Goal: Information Seeking & Learning: Find specific page/section

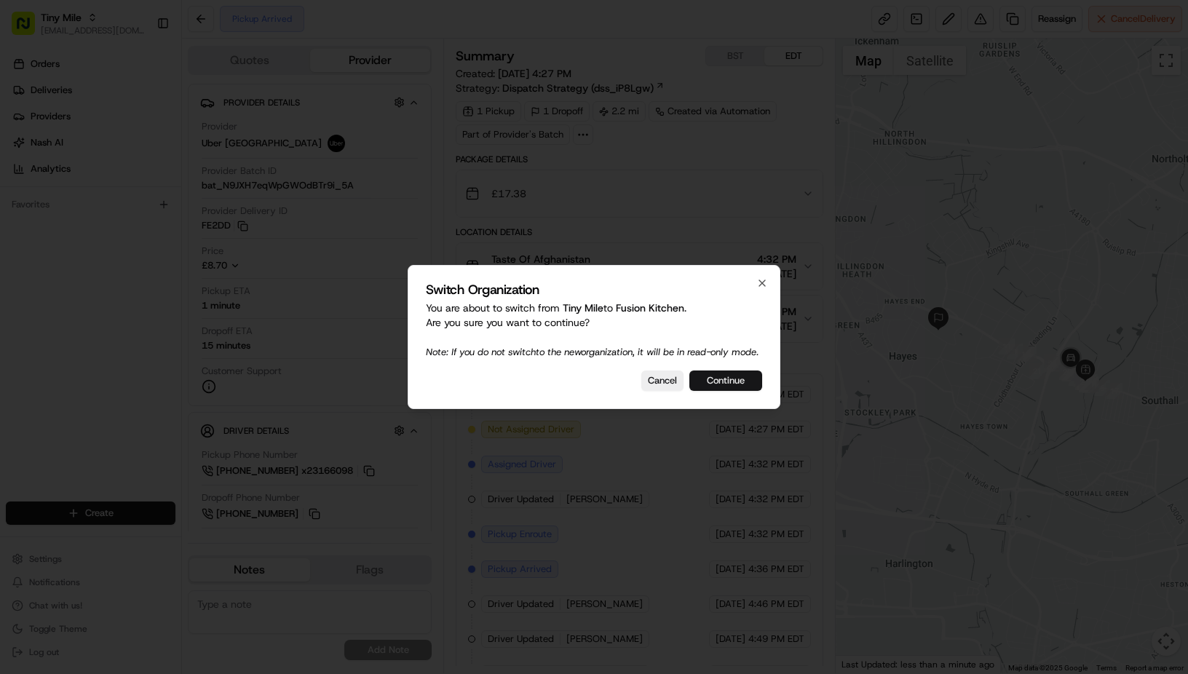
click at [738, 391] on button "Continue" at bounding box center [726, 381] width 73 height 20
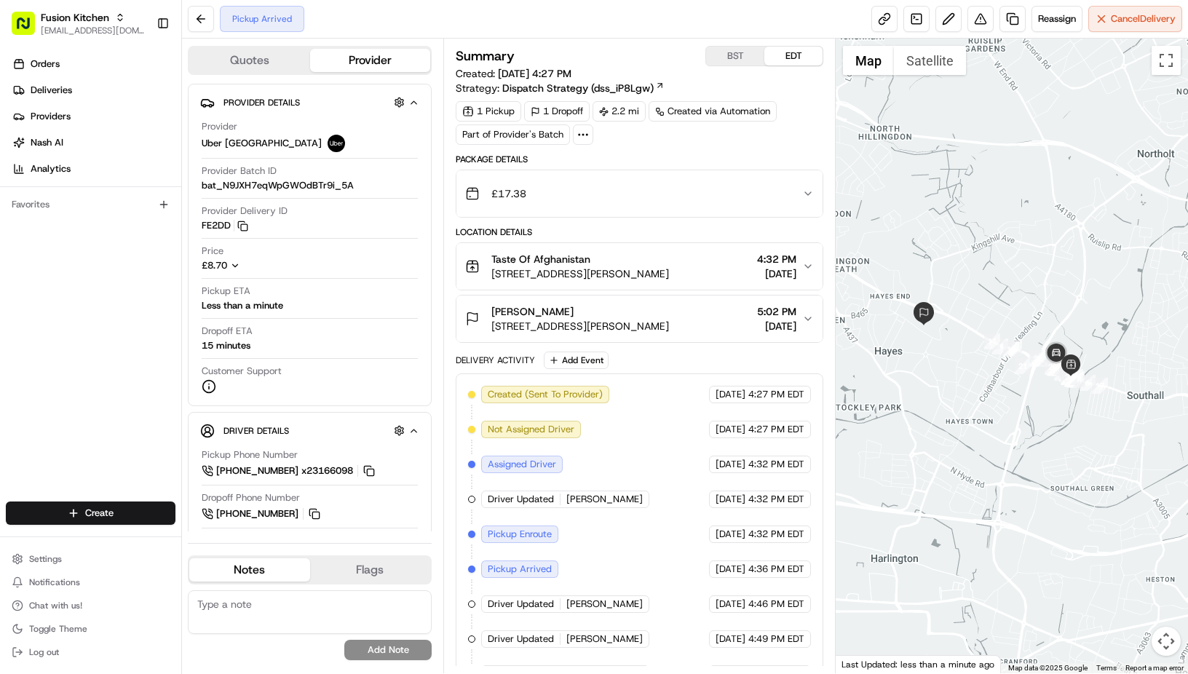
scroll to position [240, 0]
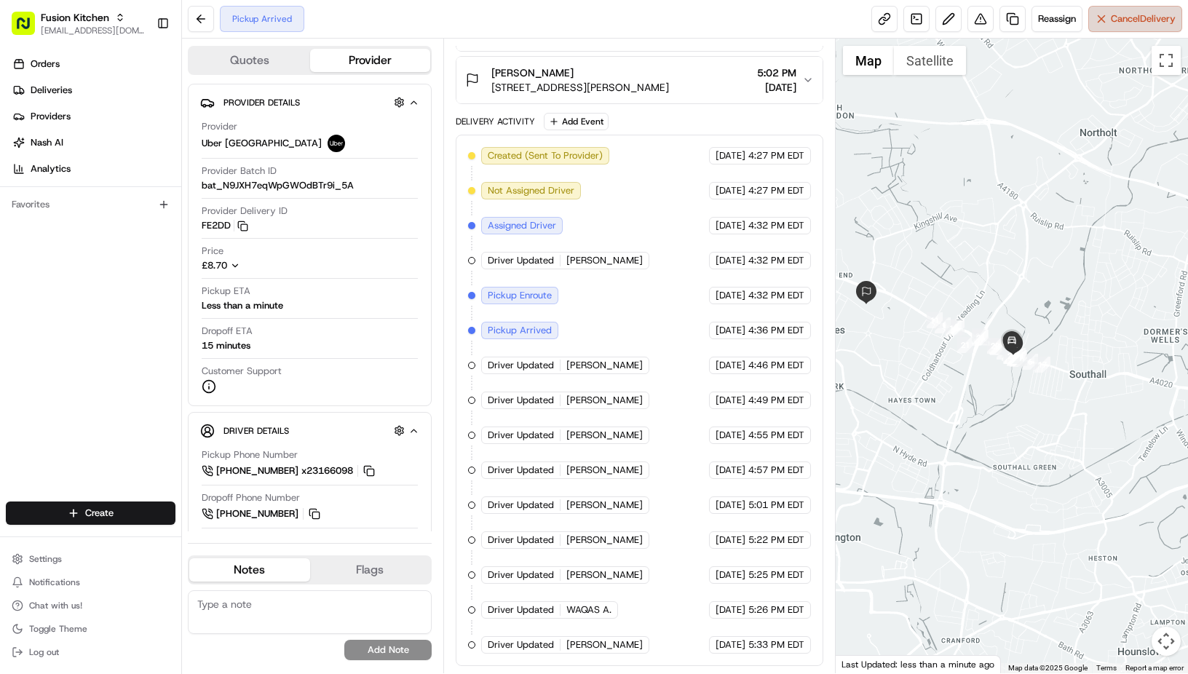
click at [1123, 9] on button "Cancel Delivery" at bounding box center [1136, 19] width 94 height 26
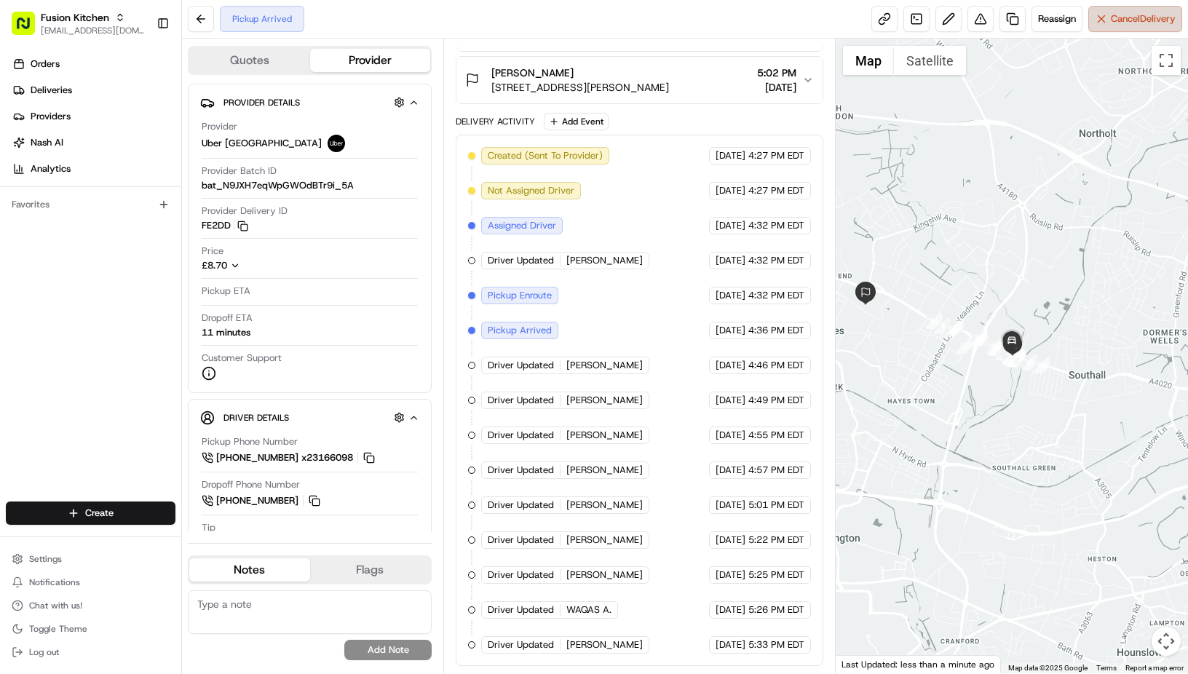
click at [1125, 11] on button "Cancel Delivery" at bounding box center [1136, 19] width 94 height 26
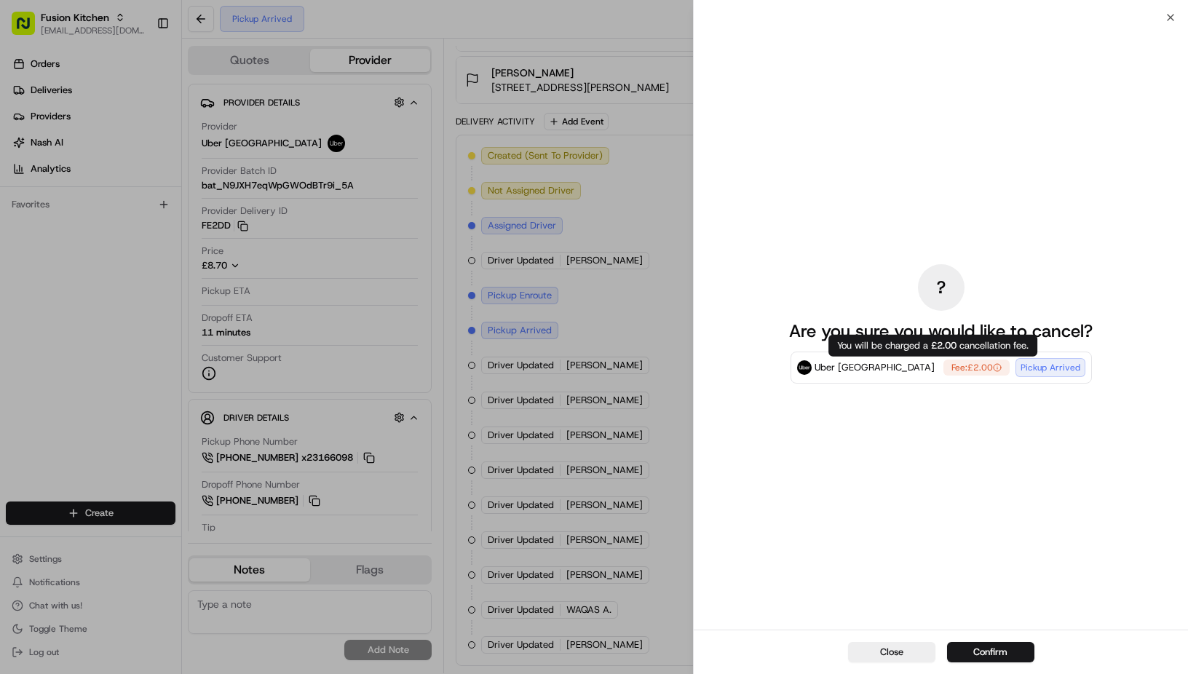
drag, startPoint x: 932, startPoint y: 368, endPoint x: 960, endPoint y: 368, distance: 27.7
click at [960, 368] on div "Fee: £2.00" at bounding box center [977, 368] width 66 height 16
drag, startPoint x: 901, startPoint y: 368, endPoint x: 953, endPoint y: 368, distance: 51.7
click at [953, 368] on div "Fee: £2.00" at bounding box center [977, 368] width 66 height 16
drag, startPoint x: 941, startPoint y: 367, endPoint x: 919, endPoint y: 366, distance: 21.9
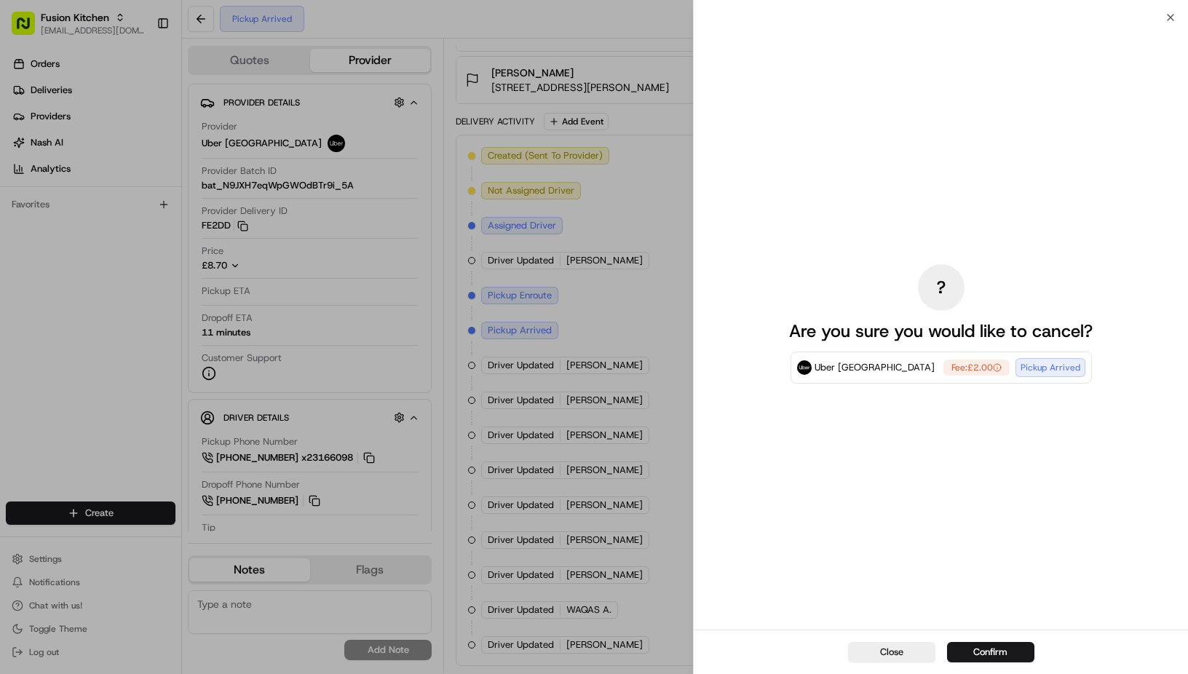
click at [944, 366] on div "Fee: £2.00" at bounding box center [977, 368] width 66 height 16
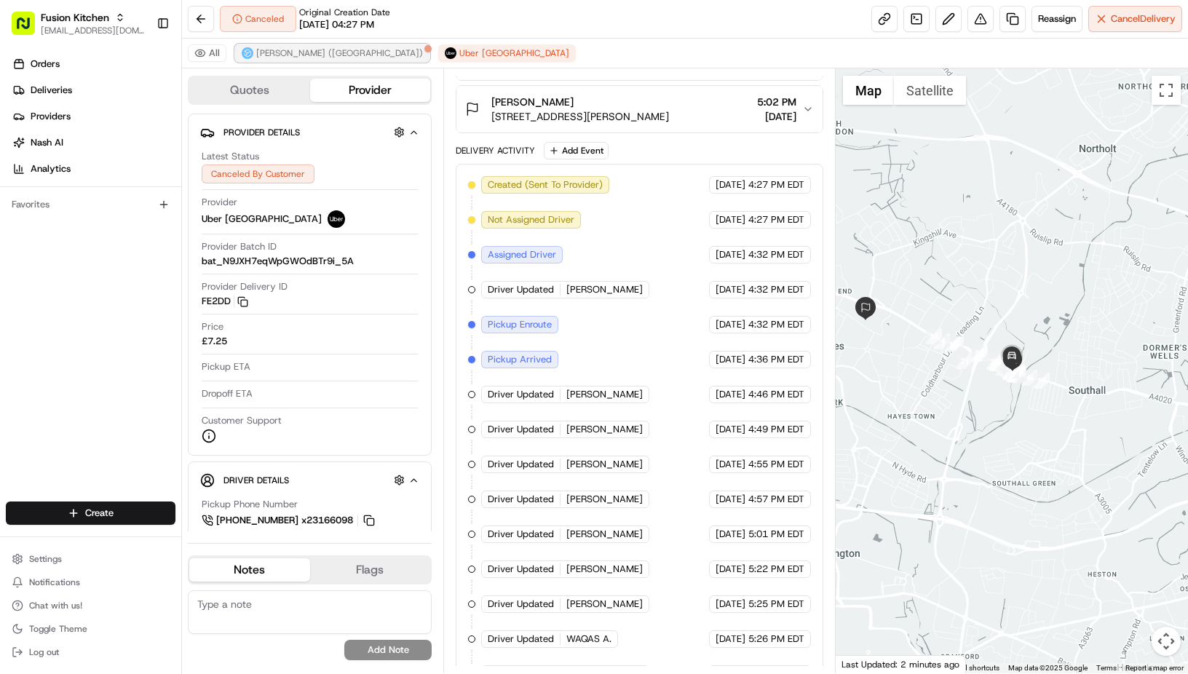
click at [276, 58] on span "[PERSON_NAME] ([GEOGRAPHIC_DATA])" at bounding box center [339, 53] width 167 height 12
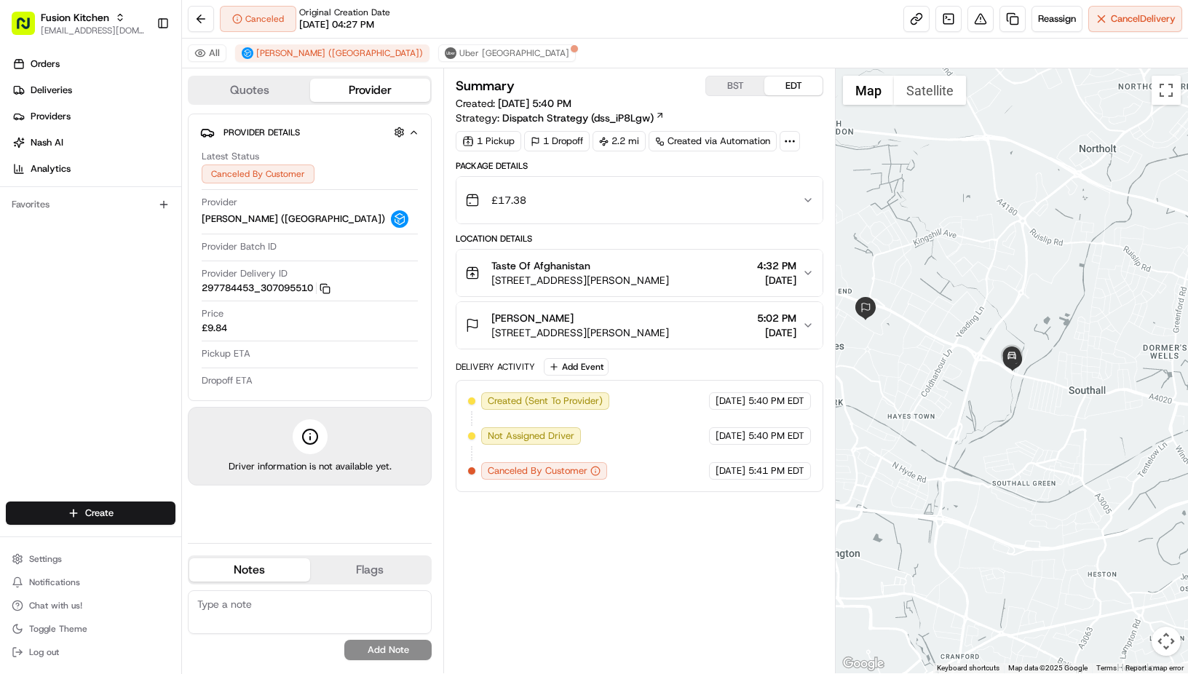
click at [347, 32] on div "Canceled Original Creation Date [DATE] 04:27 PM Reassign Cancel Delivery" at bounding box center [685, 19] width 1006 height 39
click at [459, 53] on span "Uber [GEOGRAPHIC_DATA]" at bounding box center [514, 53] width 110 height 12
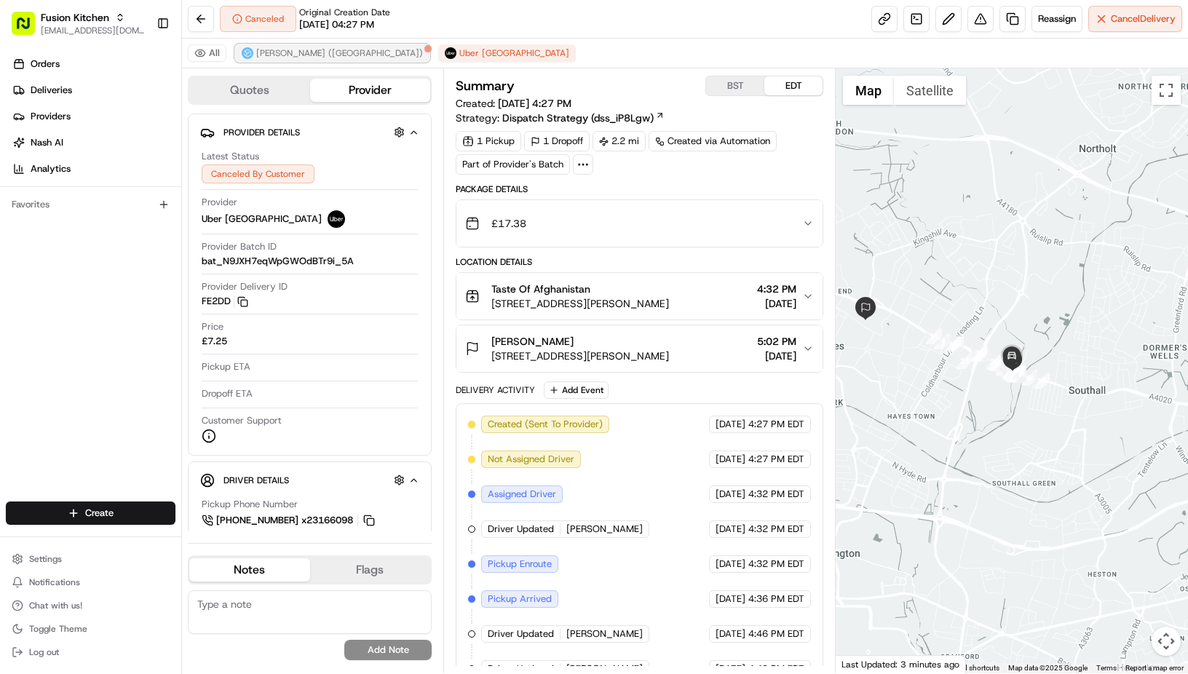
click at [283, 45] on button "[PERSON_NAME] ([GEOGRAPHIC_DATA])" at bounding box center [332, 52] width 194 height 17
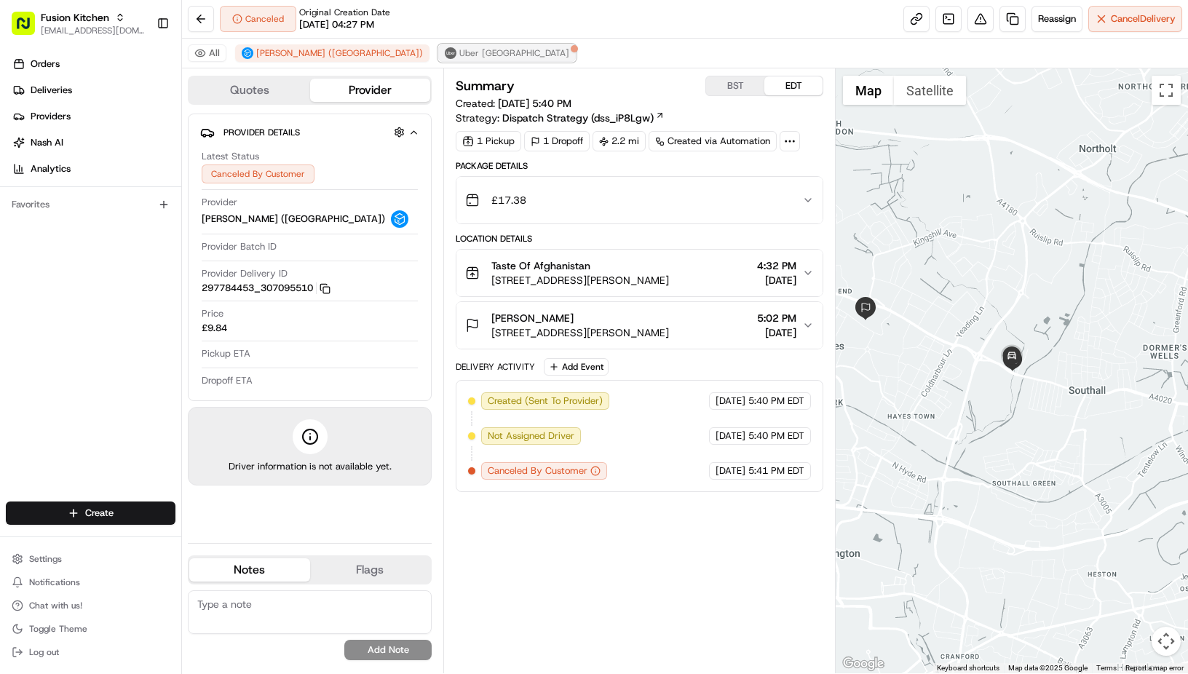
click at [459, 53] on span "Uber [GEOGRAPHIC_DATA]" at bounding box center [514, 53] width 110 height 12
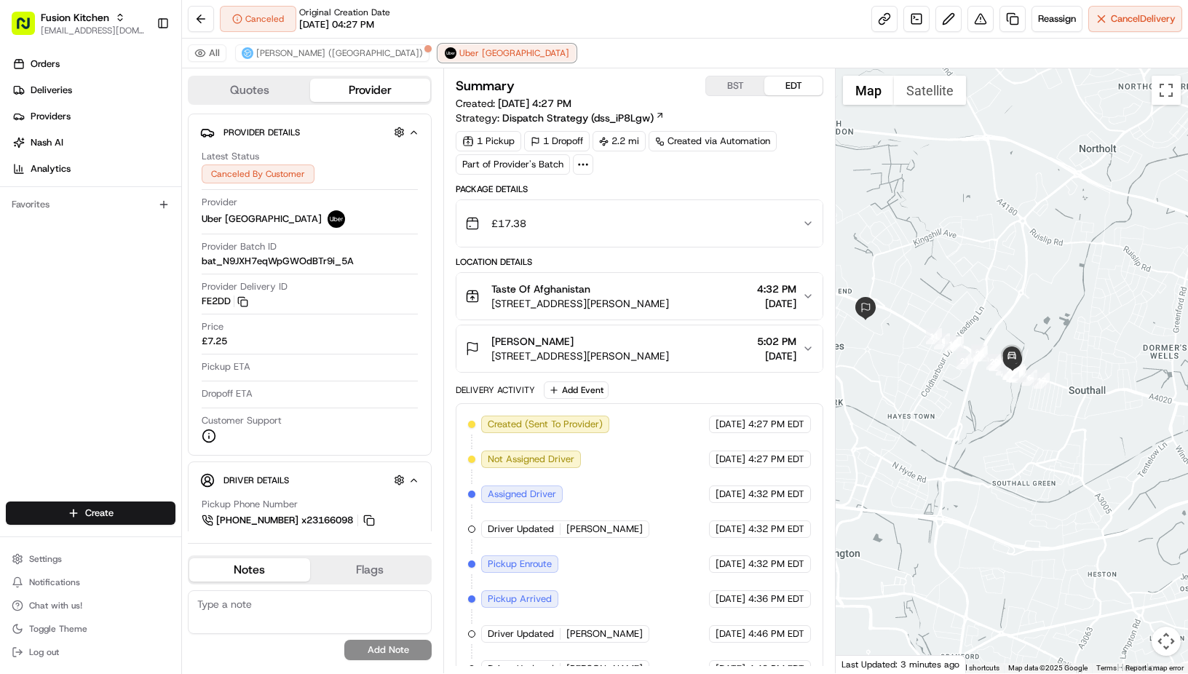
scroll to position [305, 0]
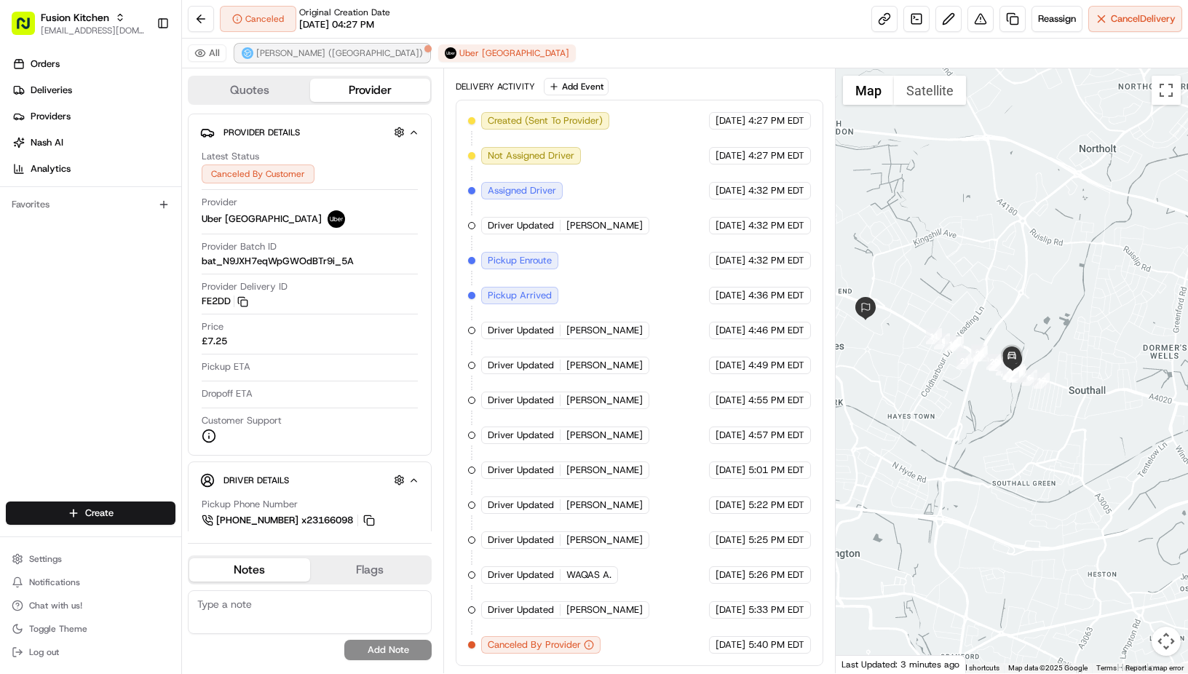
click at [275, 52] on span "[PERSON_NAME] ([GEOGRAPHIC_DATA])" at bounding box center [339, 53] width 167 height 12
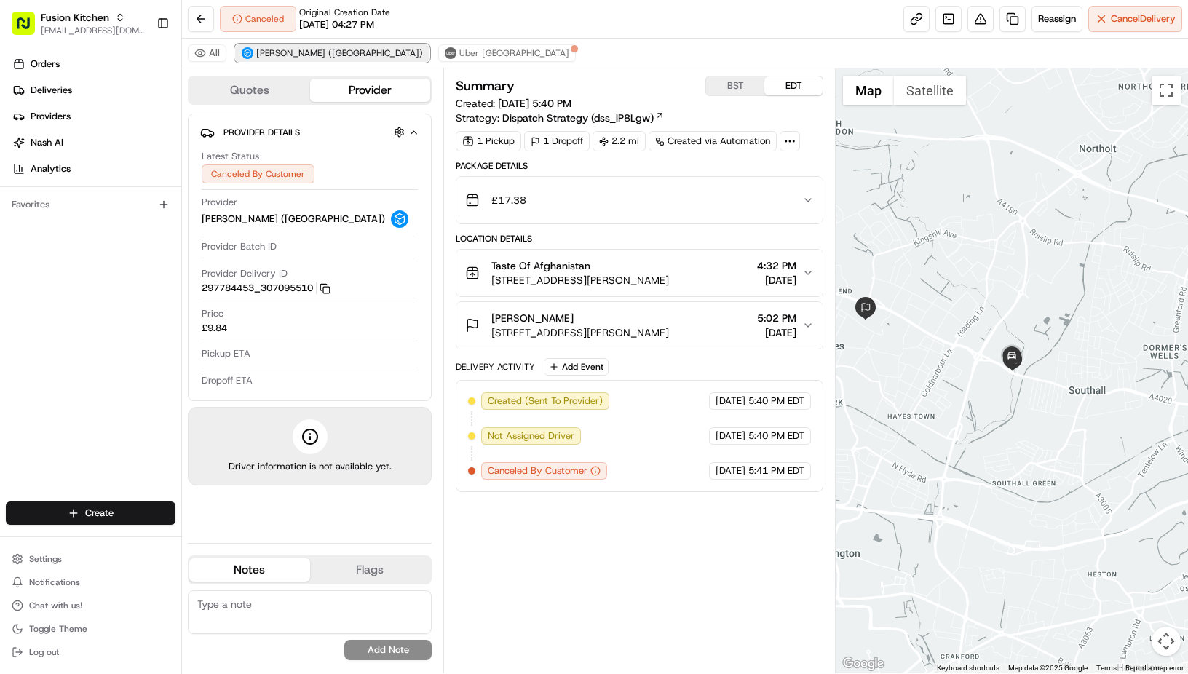
scroll to position [0, 0]
click at [529, 317] on span "[PERSON_NAME]" at bounding box center [533, 318] width 82 height 15
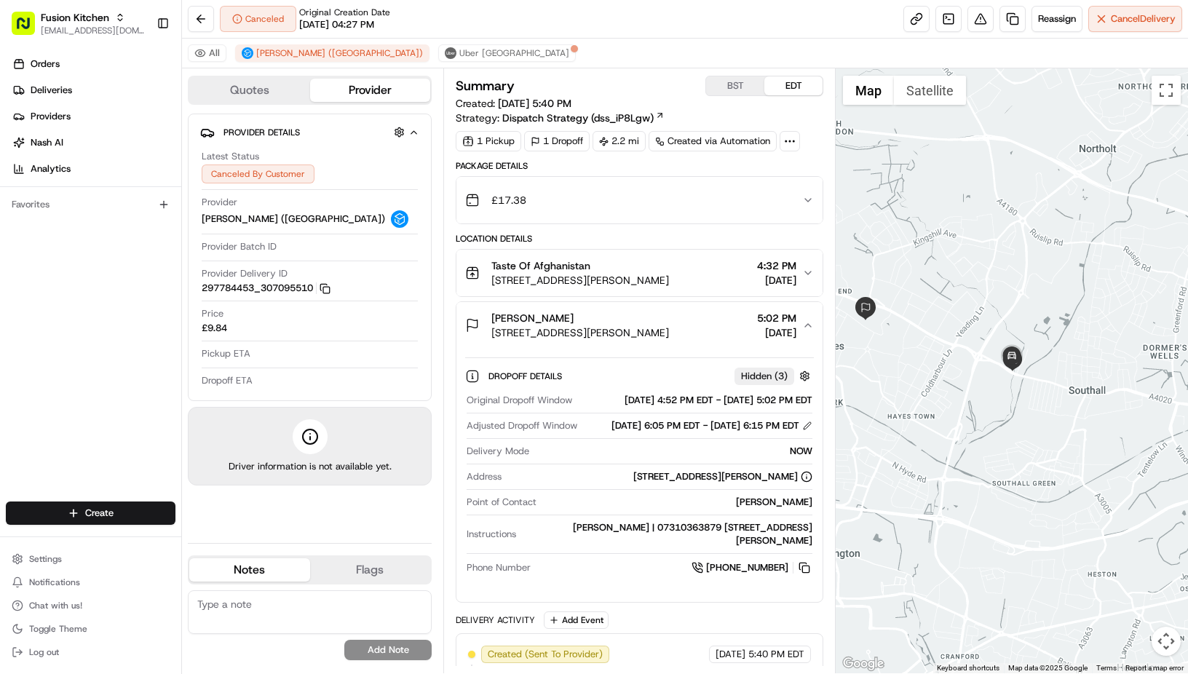
click at [529, 317] on span "[PERSON_NAME]" at bounding box center [533, 318] width 82 height 15
click at [769, 509] on div "[PERSON_NAME]" at bounding box center [677, 502] width 270 height 13
copy div "[PERSON_NAME]"
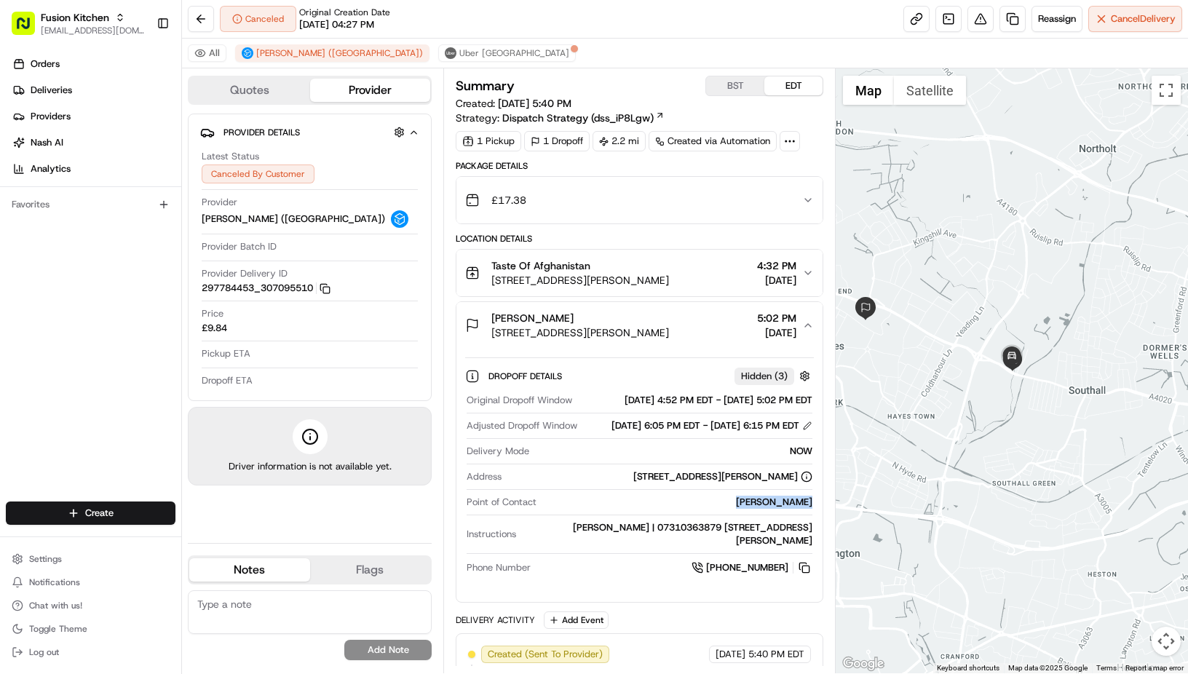
click at [816, 324] on button "[PERSON_NAME] [STREET_ADDRESS][PERSON_NAME] 5:02 PM [DATE]" at bounding box center [640, 325] width 366 height 47
click at [806, 325] on icon "button" at bounding box center [808, 326] width 12 height 12
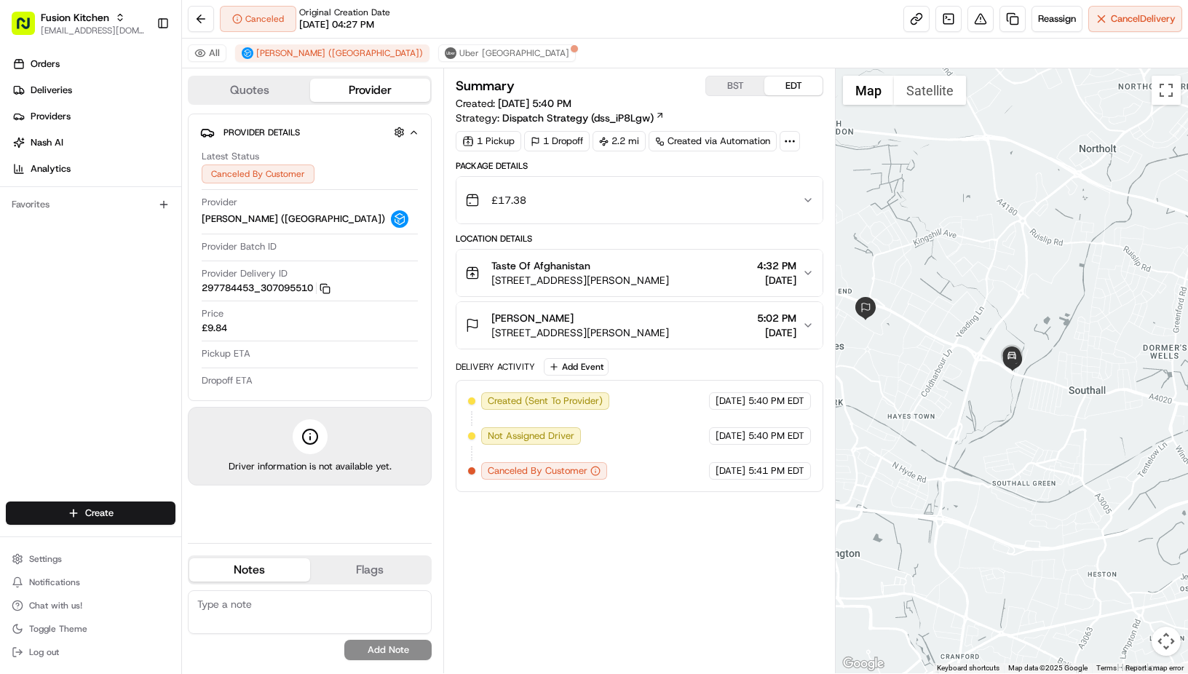
click at [649, 278] on span "[STREET_ADDRESS][PERSON_NAME]" at bounding box center [581, 280] width 178 height 15
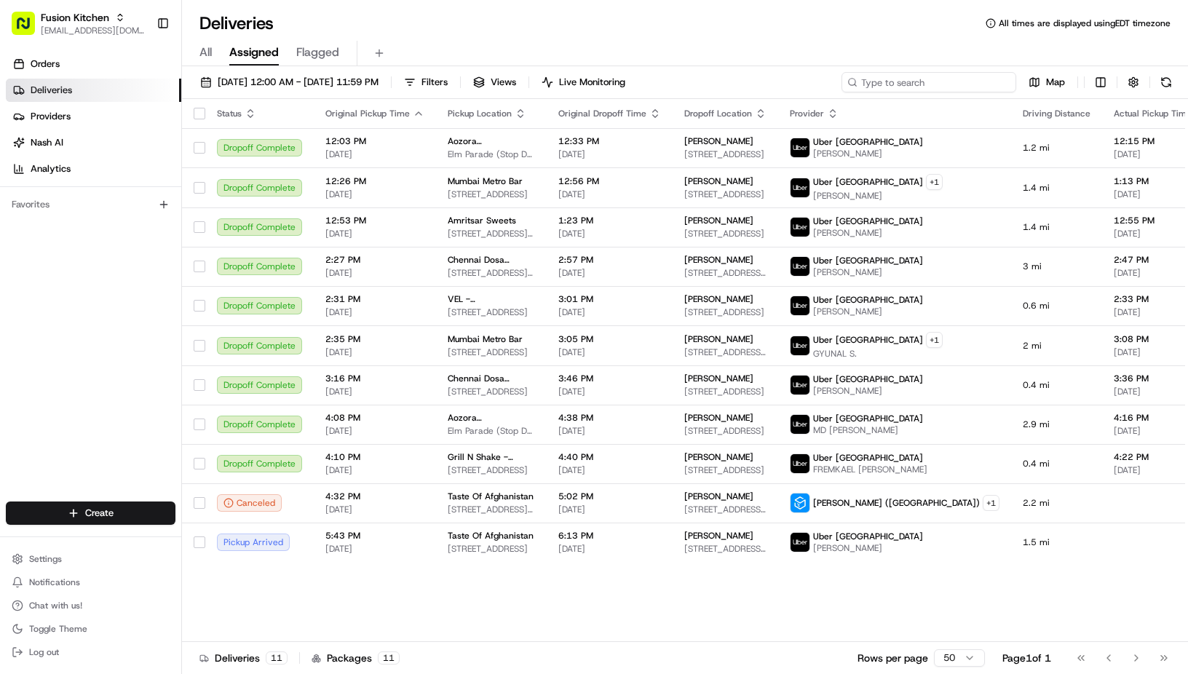
click at [941, 86] on input at bounding box center [929, 82] width 175 height 20
paste input "[PERSON_NAME]"
type input "[PERSON_NAME]"
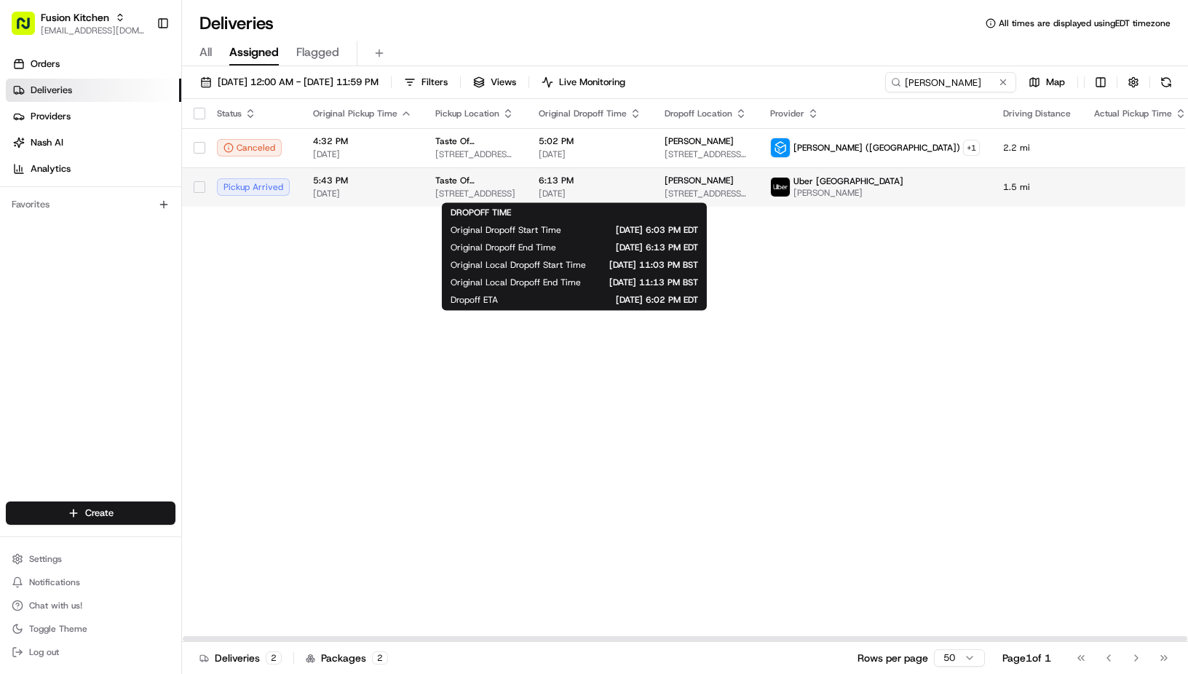
click at [587, 182] on span "6:13 PM" at bounding box center [590, 181] width 103 height 12
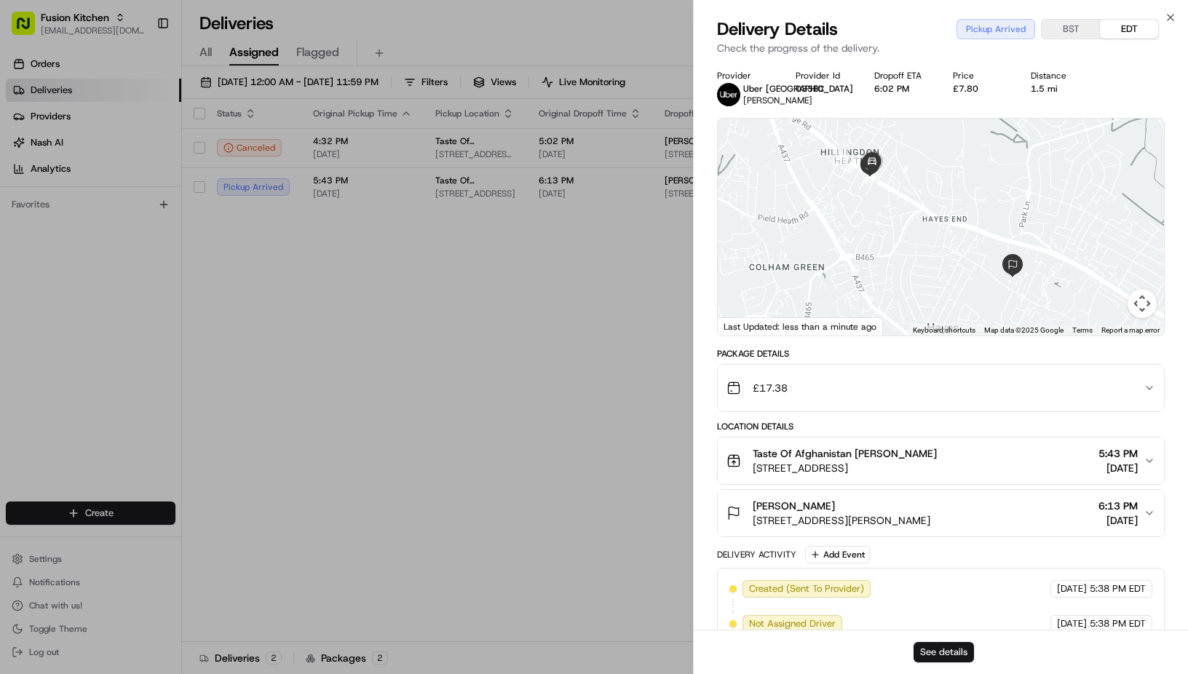
click at [933, 647] on button "See details" at bounding box center [944, 652] width 60 height 20
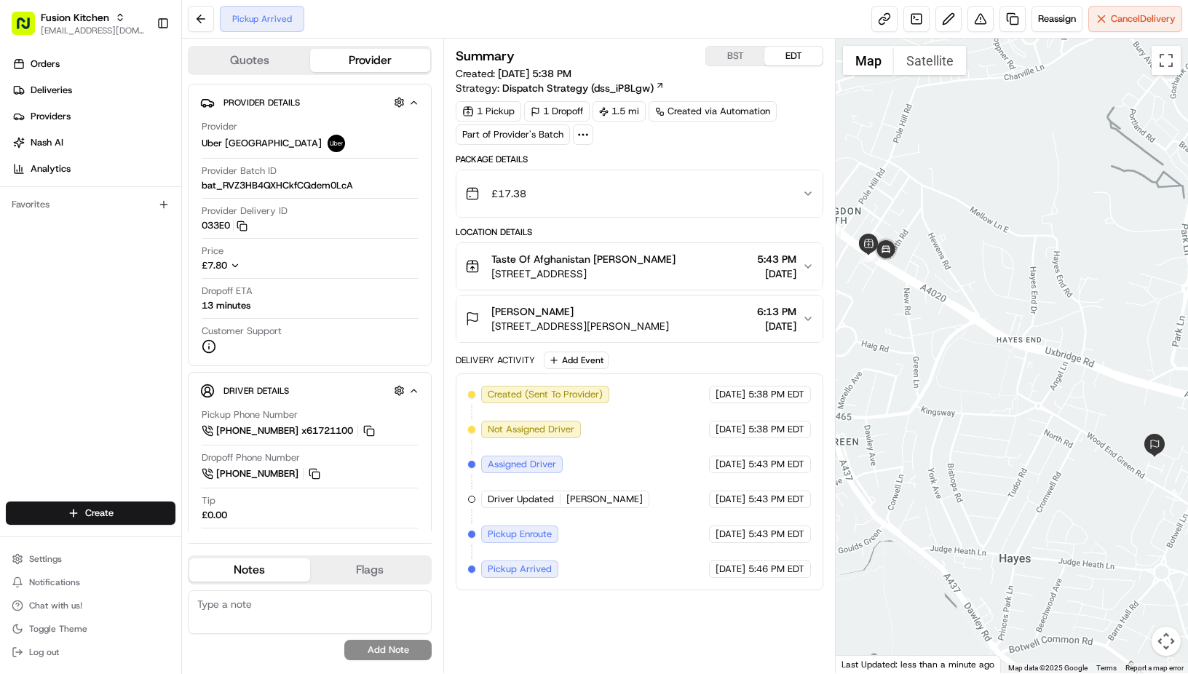
click at [690, 275] on div "Taste Of Afghanistan Mashal Norani Uxbridge Rd, Uxbridge UB10 0NS, UK 5:43 PM 0…" at bounding box center [633, 266] width 337 height 29
